Goal: Task Accomplishment & Management: Manage account settings

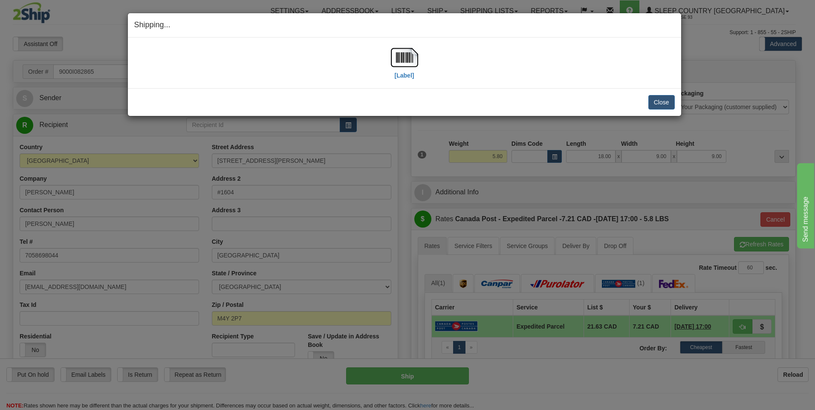
click at [646, 100] on div "Close Cancel" at bounding box center [404, 102] width 541 height 14
click at [659, 107] on button "Close" at bounding box center [662, 102] width 26 height 14
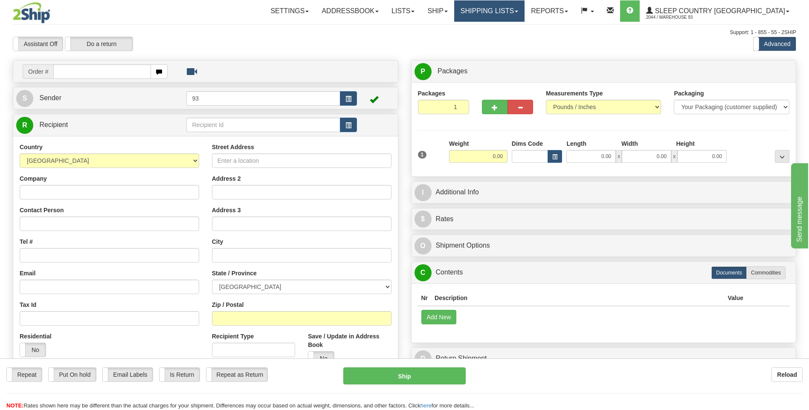
click at [524, 15] on link "Shipping lists" at bounding box center [489, 10] width 70 height 21
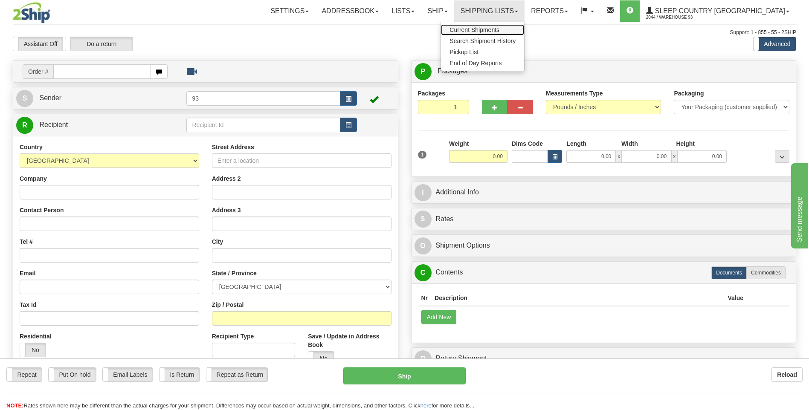
click at [499, 28] on span "Current Shipments" at bounding box center [474, 29] width 50 height 7
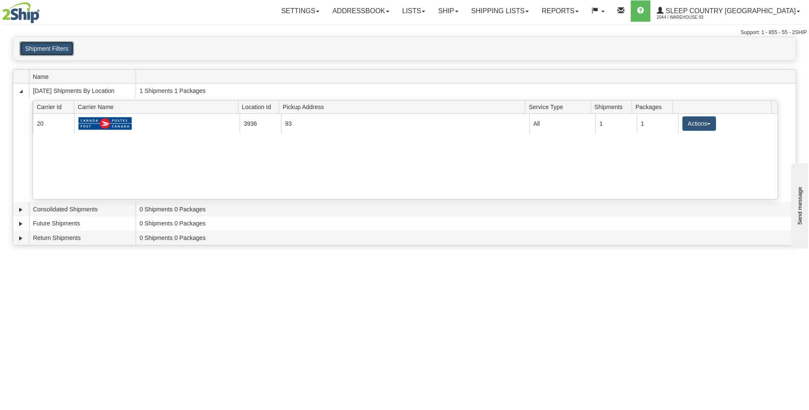
click at [58, 50] on button "Shipment Filters" at bounding box center [47, 48] width 54 height 14
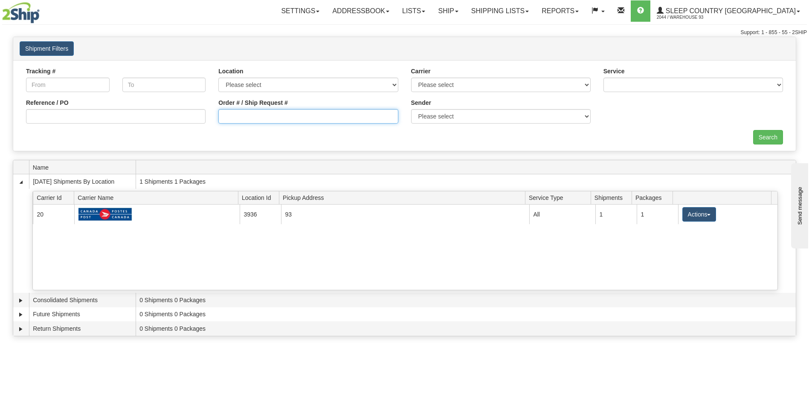
click at [293, 119] on input "Order # / Ship Request #" at bounding box center [308, 116] width 180 height 14
type input "9000I082865"
click at [776, 137] on input "Search" at bounding box center [768, 137] width 30 height 14
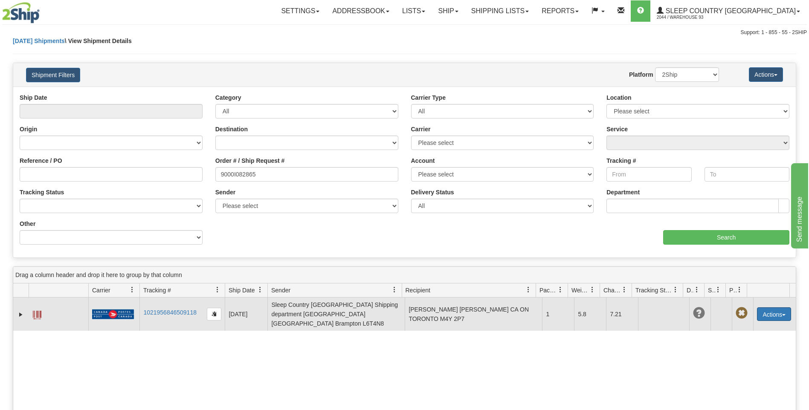
click at [781, 310] on button "Actions" at bounding box center [774, 314] width 34 height 14
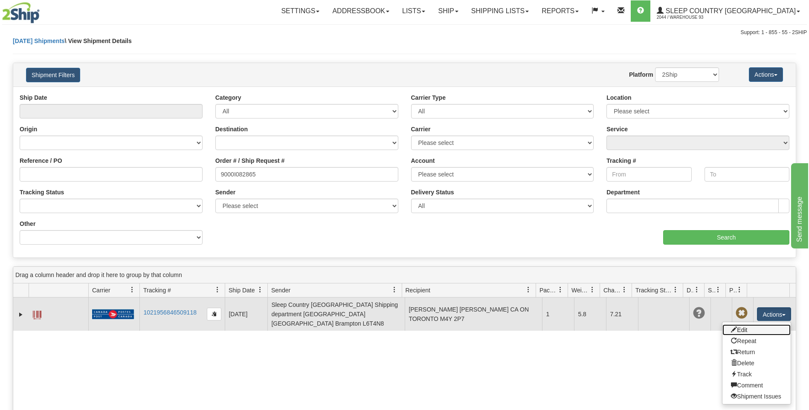
click at [747, 327] on link "Edit" at bounding box center [756, 329] width 68 height 11
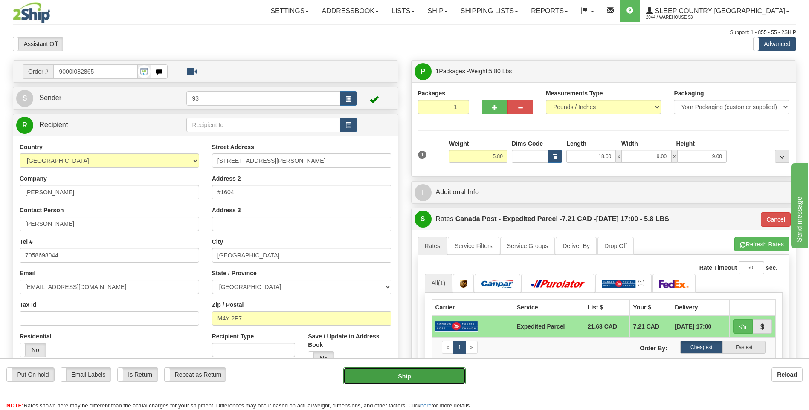
click at [427, 377] on button "Ship" at bounding box center [404, 376] width 122 height 17
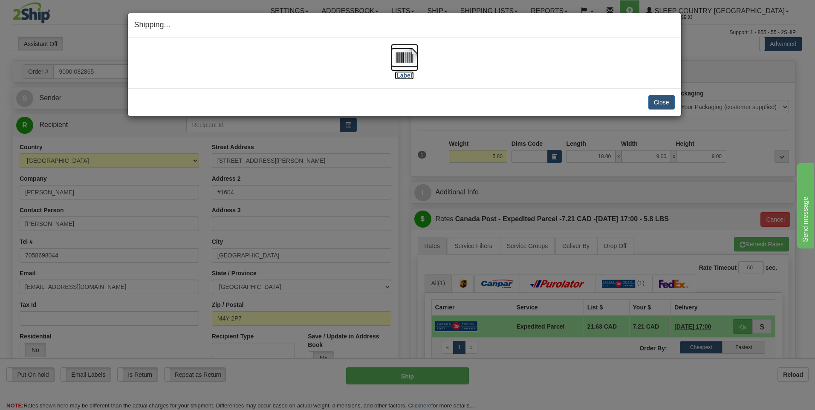
click at [397, 56] on img at bounding box center [404, 57] width 27 height 27
